Goal: Task Accomplishment & Management: Manage account settings

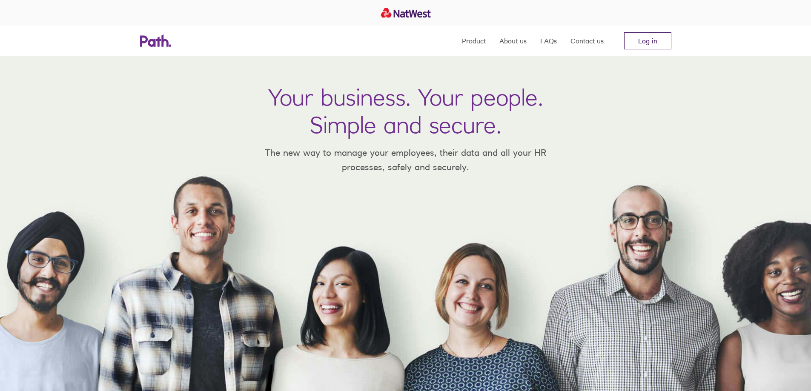
click at [633, 44] on link "Log in" at bounding box center [647, 40] width 47 height 17
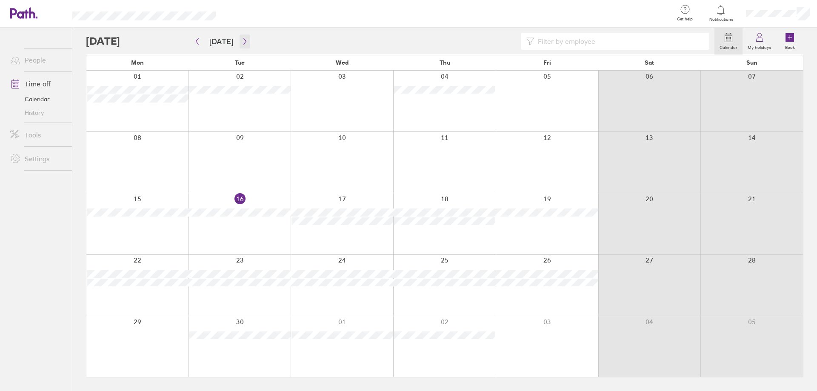
click at [242, 42] on icon "button" at bounding box center [245, 41] width 6 height 7
